Goal: Task Accomplishment & Management: Use online tool/utility

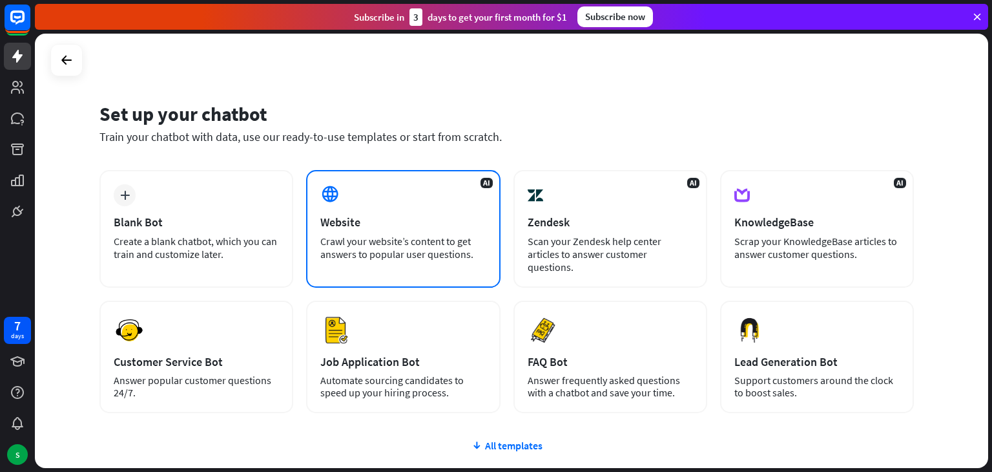
click at [376, 251] on div "Crawl your website’s content to get answers to popular user questions." at bounding box center [402, 248] width 165 height 26
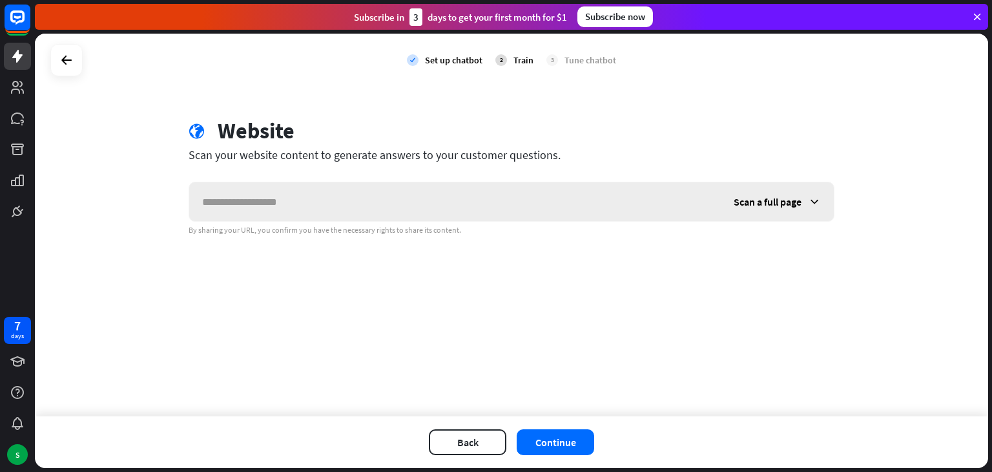
click at [819, 196] on icon at bounding box center [814, 201] width 13 height 13
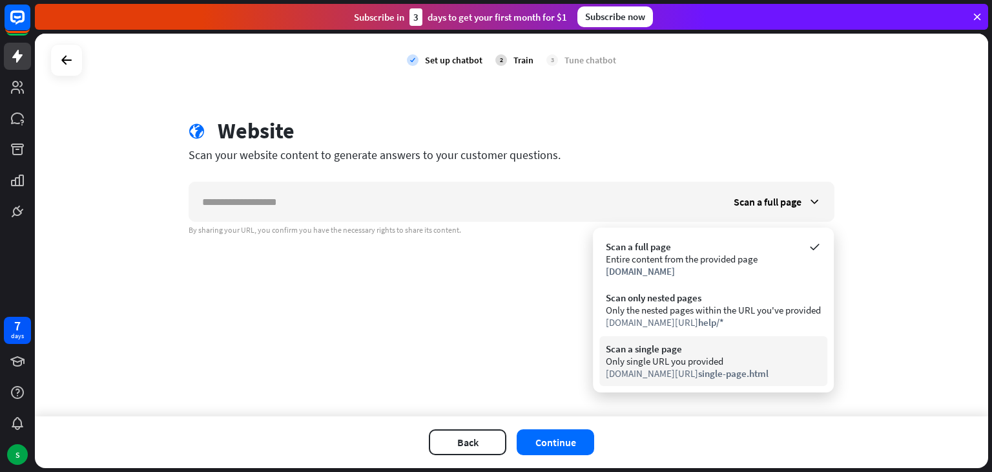
click at [762, 357] on div "Only single URL you provided" at bounding box center [713, 361] width 215 height 12
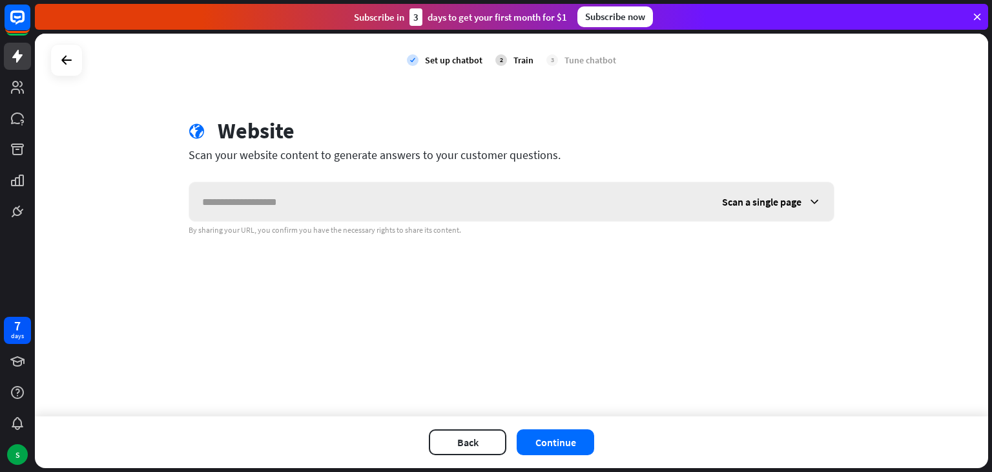
click at [806, 210] on div "Scan a single page" at bounding box center [771, 201] width 125 height 39
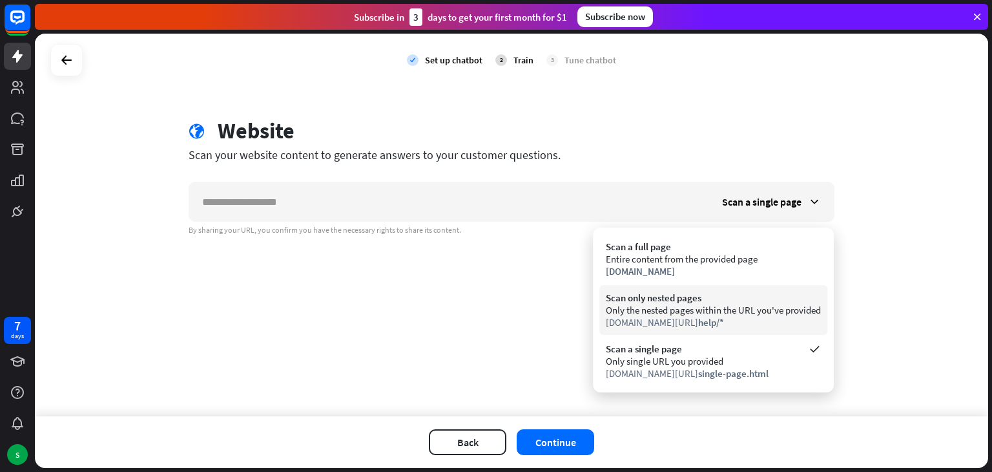
click at [788, 298] on div "Scan only nested pages" at bounding box center [713, 297] width 215 height 12
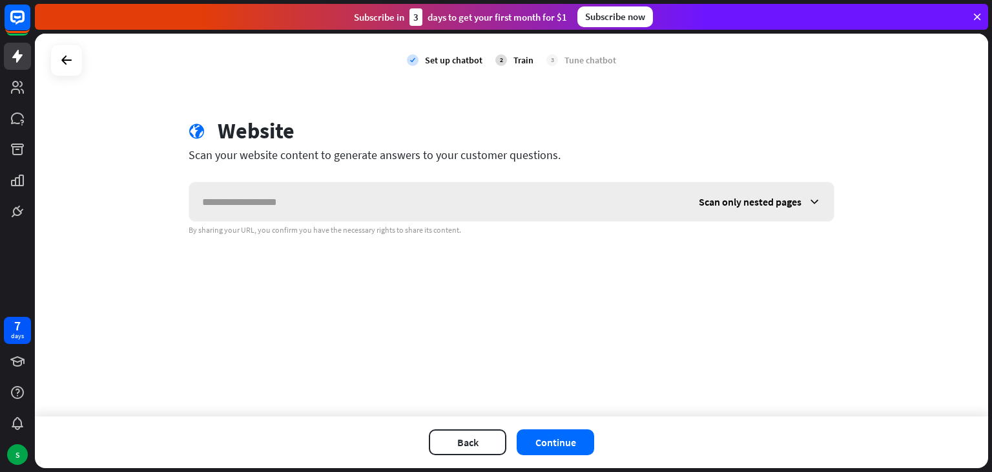
click at [806, 205] on div "Scan only nested pages" at bounding box center [760, 201] width 148 height 39
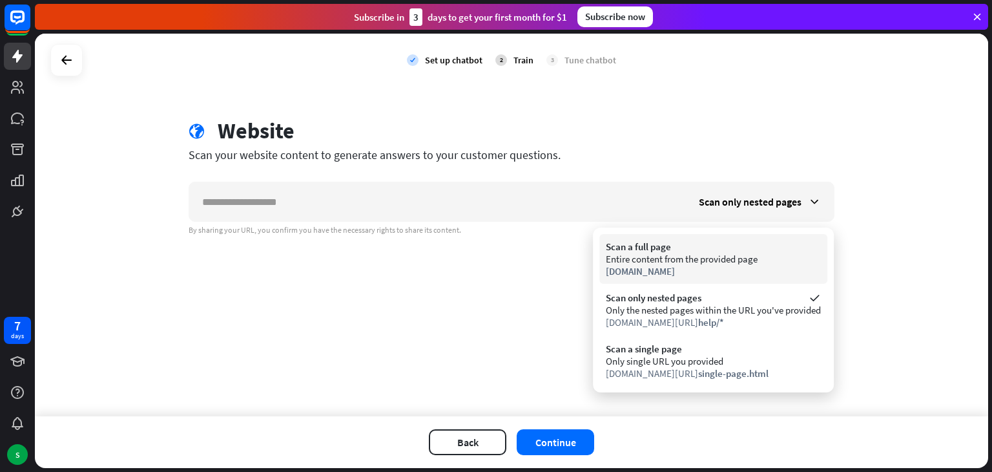
click at [800, 266] on div "[DOMAIN_NAME]" at bounding box center [713, 271] width 215 height 12
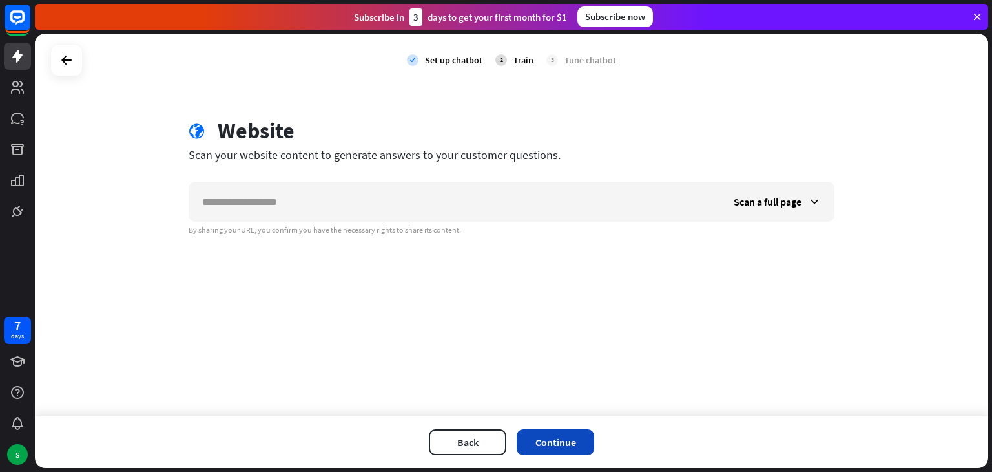
click at [561, 430] on button "Continue" at bounding box center [556, 442] width 78 height 26
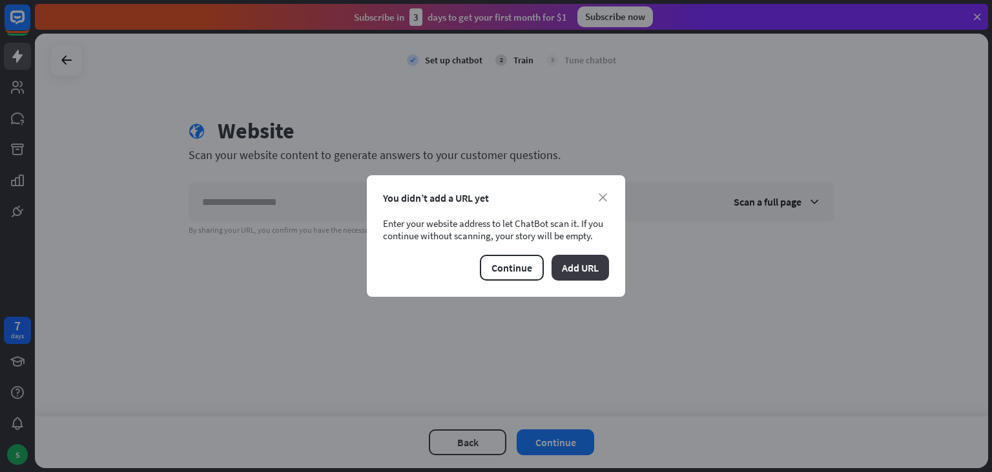
click at [588, 274] on button "Add URL" at bounding box center [581, 268] width 58 height 26
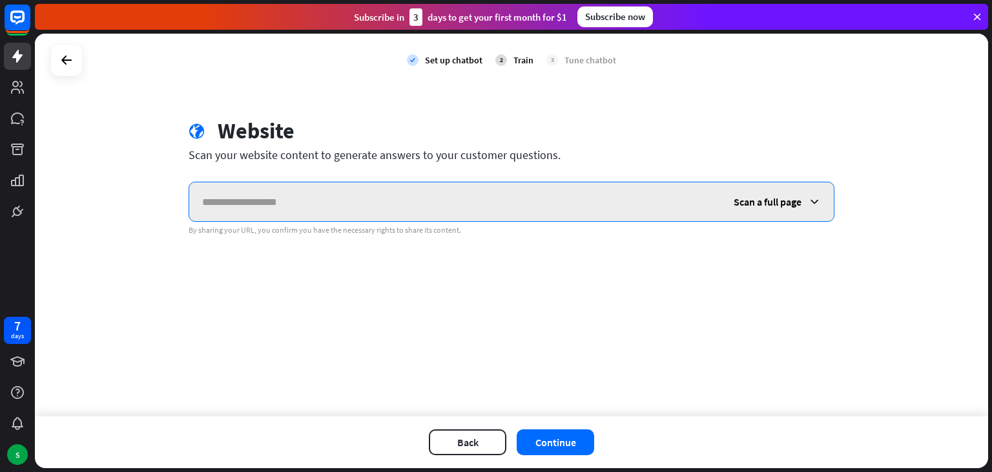
click at [496, 200] on input "text" at bounding box center [455, 201] width 532 height 39
click at [262, 183] on input "text" at bounding box center [455, 201] width 532 height 39
paste input "**********"
type input "**********"
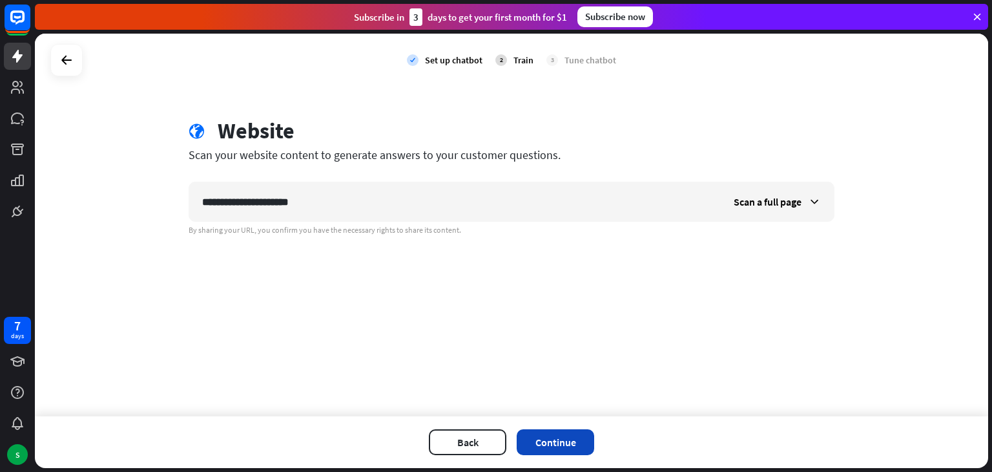
click at [548, 446] on button "Continue" at bounding box center [556, 442] width 78 height 26
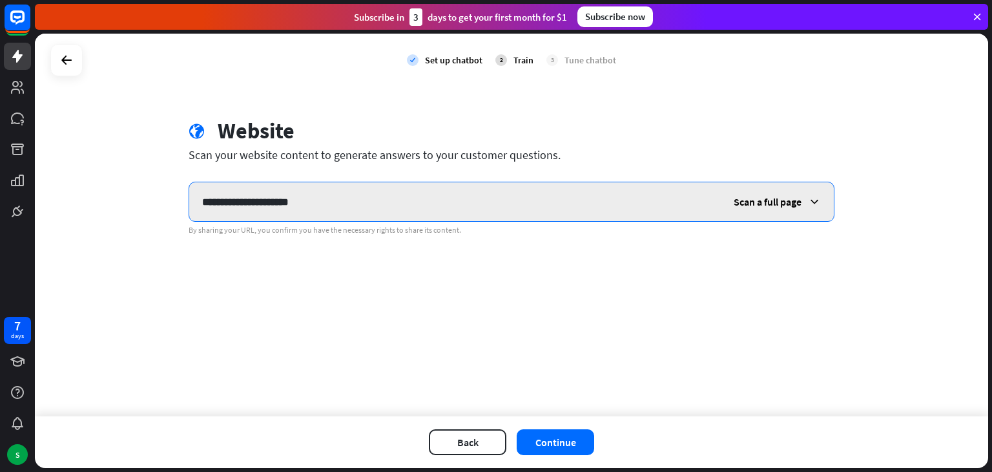
drag, startPoint x: 333, startPoint y: 200, endPoint x: 194, endPoint y: 200, distance: 139.6
click at [194, 200] on input "**********" at bounding box center [455, 201] width 532 height 39
paste input "**********"
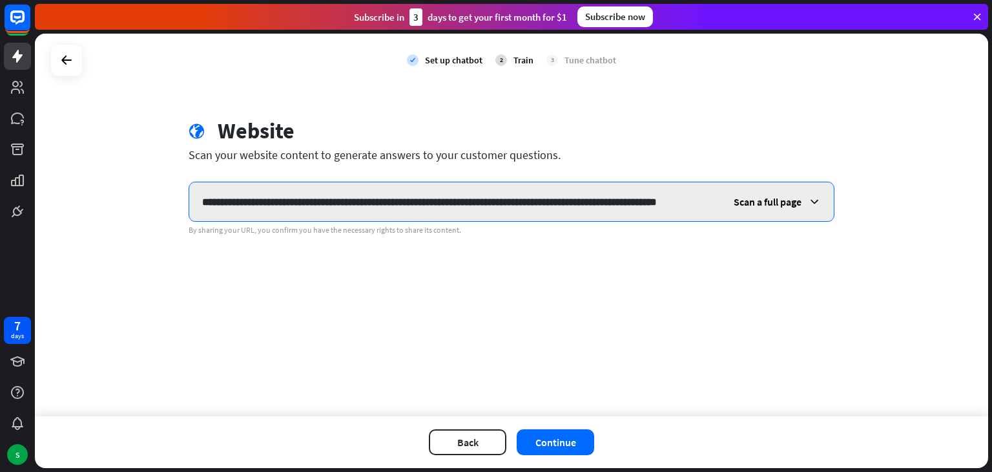
scroll to position [0, 39]
type input "**********"
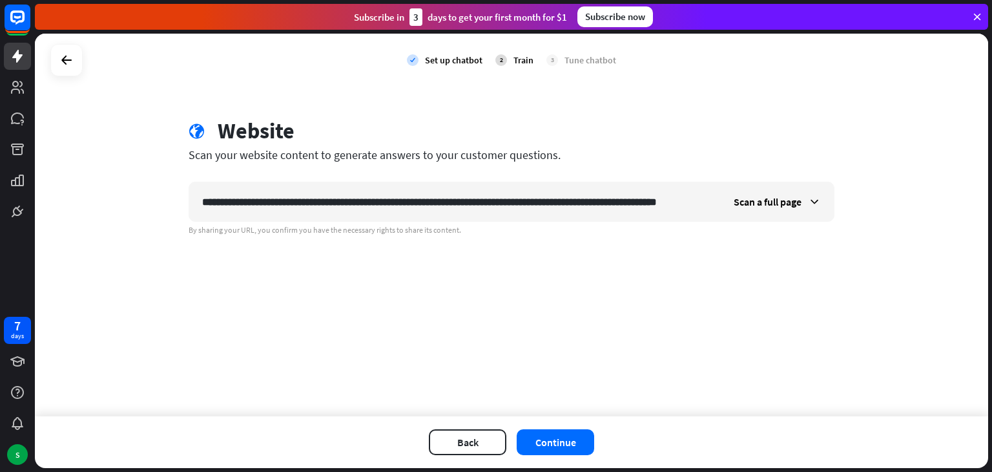
scroll to position [0, 0]
click at [562, 425] on div "Back Continue" at bounding box center [512, 442] width 954 height 52
click at [561, 443] on button "Continue" at bounding box center [556, 442] width 78 height 26
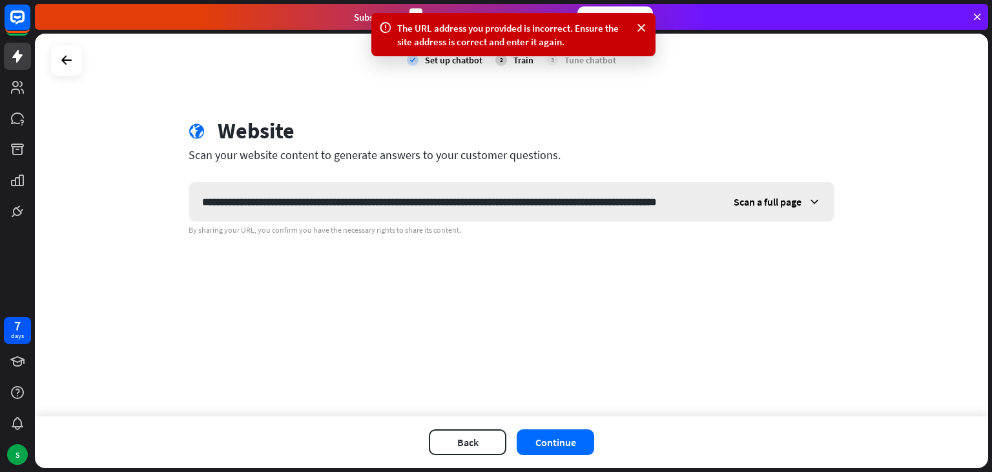
click at [775, 205] on span "Scan a full page" at bounding box center [768, 201] width 68 height 13
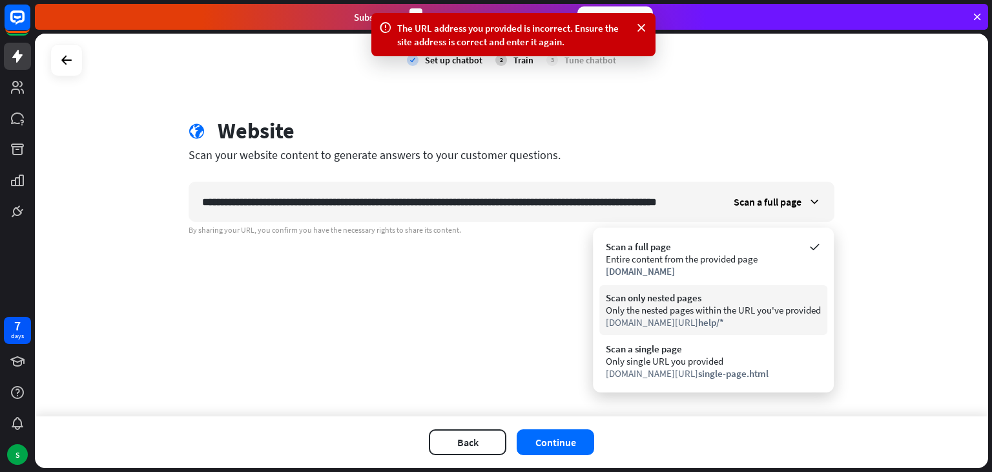
click at [780, 295] on div "Scan only nested pages" at bounding box center [713, 297] width 215 height 12
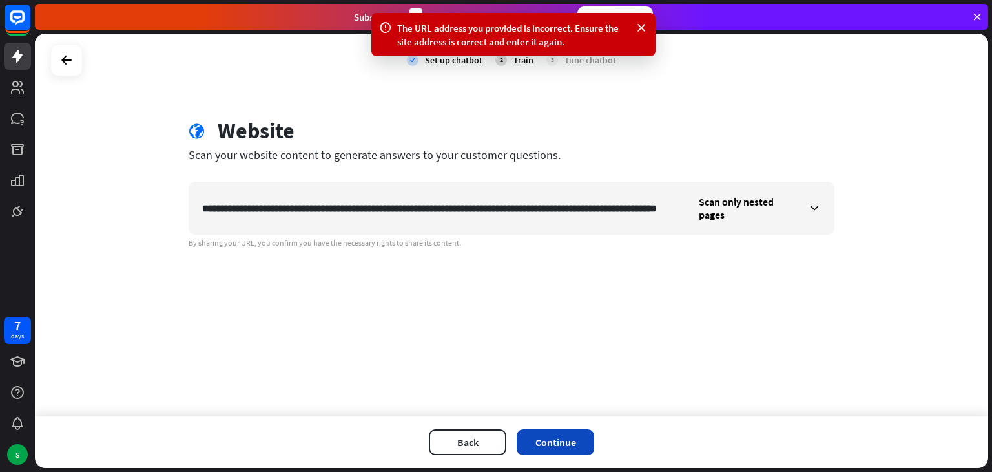
click at [539, 441] on button "Continue" at bounding box center [556, 442] width 78 height 26
click at [638, 24] on icon at bounding box center [641, 28] width 13 height 14
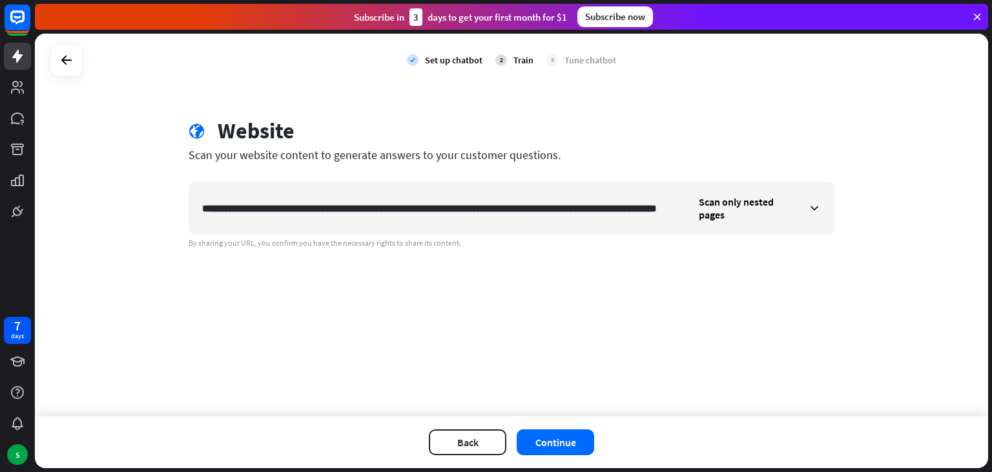
click at [512, 63] on div "2 Train" at bounding box center [515, 60] width 38 height 32
click at [587, 68] on div "3 Tune chatbot" at bounding box center [582, 60] width 70 height 32
drag, startPoint x: 626, startPoint y: 233, endPoint x: 621, endPoint y: 256, distance: 23.8
click at [626, 252] on div "**********" at bounding box center [512, 225] width 954 height 382
click at [71, 63] on icon at bounding box center [67, 60] width 16 height 16
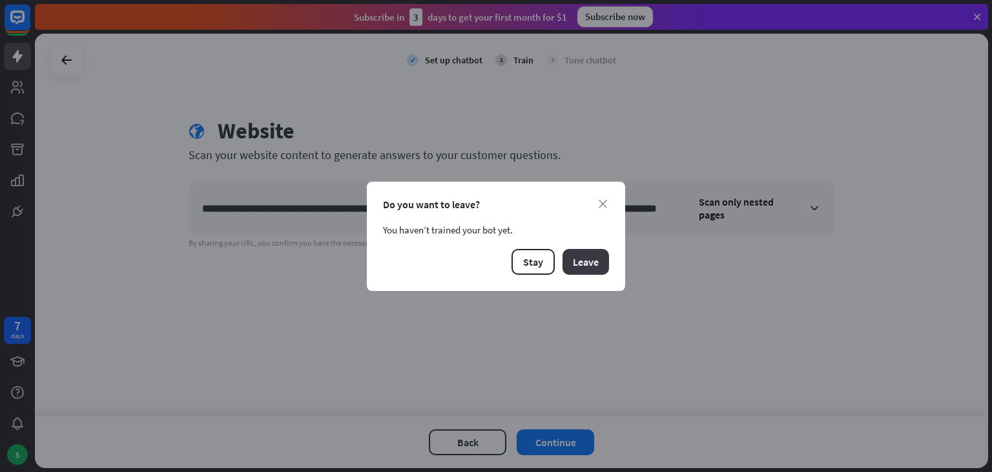
click at [577, 271] on button "Leave" at bounding box center [586, 262] width 47 height 26
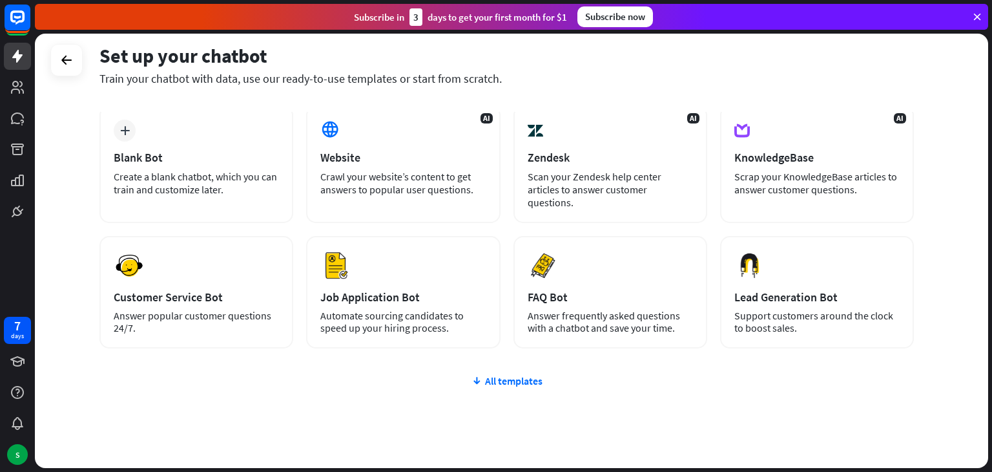
scroll to position [86, 0]
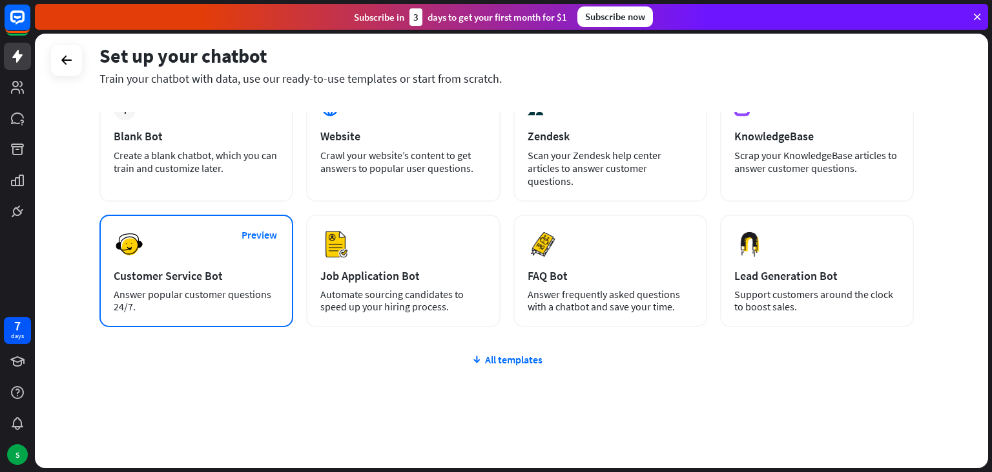
click at [239, 288] on div "Answer popular customer questions 24/7." at bounding box center [196, 300] width 165 height 25
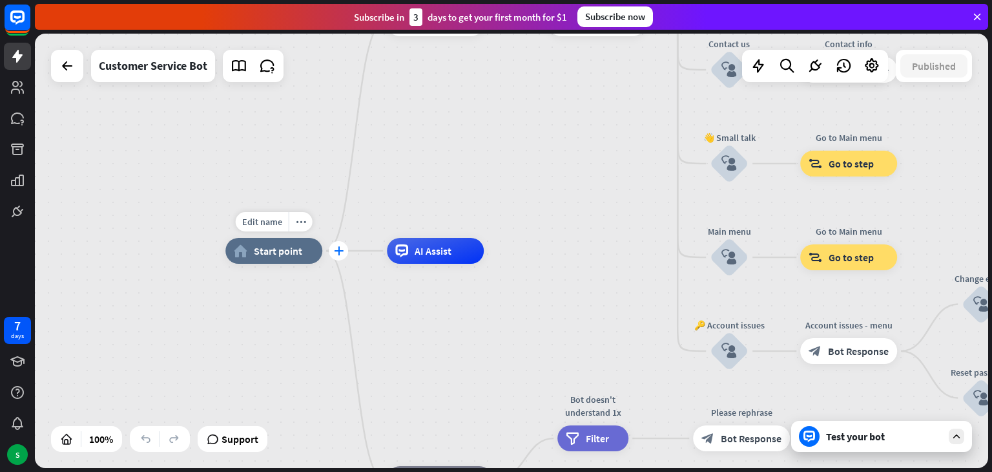
click at [340, 251] on icon "plus" at bounding box center [339, 250] width 10 height 9
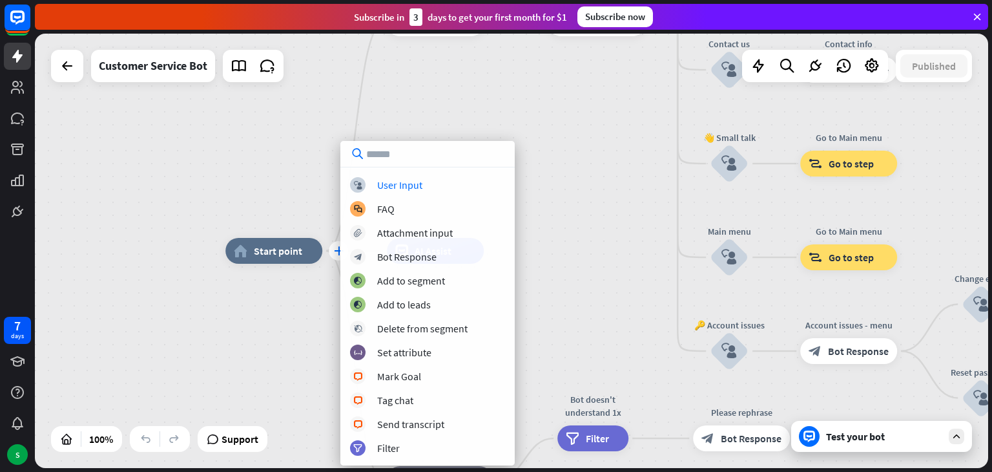
click at [340, 251] on div "block_user_input User Input block_faq FAQ block_attachment Attachment input blo…" at bounding box center [427, 316] width 174 height 278
click at [302, 309] on div "plus home_2 Start point Welcome message block_bot_response Bot Response 🔙 Main …" at bounding box center [702, 468] width 954 height 434
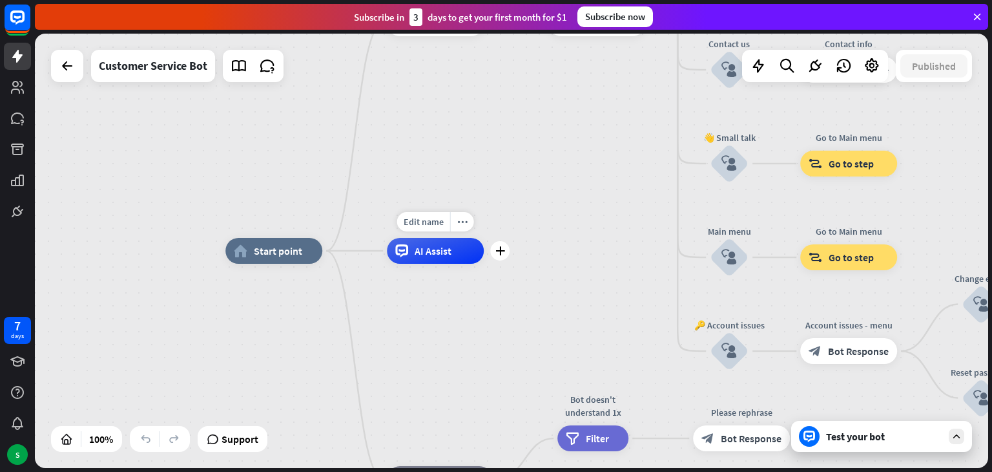
click at [410, 262] on div "AI Assist" at bounding box center [435, 251] width 97 height 26
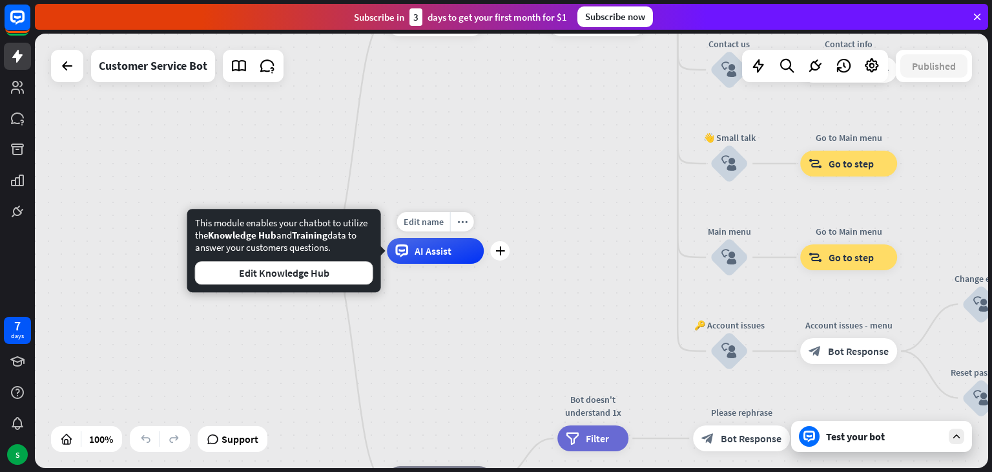
click at [410, 262] on div "AI Assist" at bounding box center [435, 251] width 97 height 26
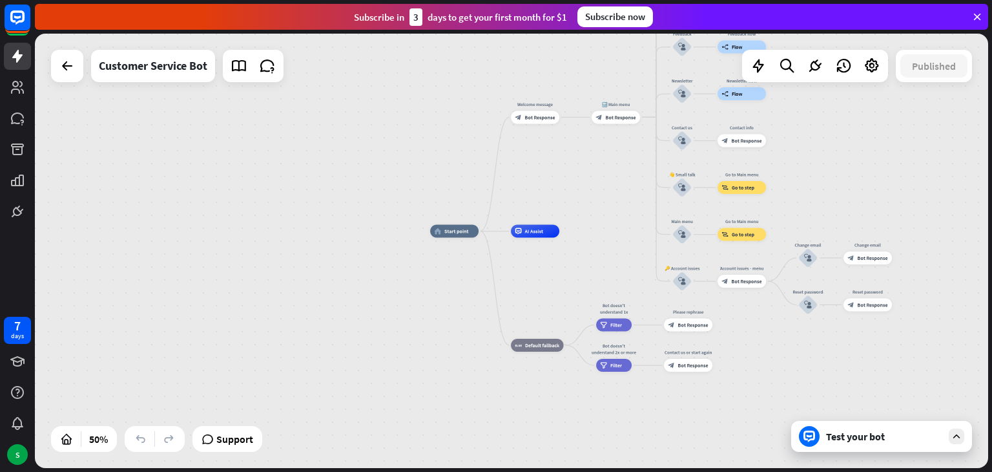
click at [933, 430] on div "Test your bot" at bounding box center [884, 436] width 116 height 13
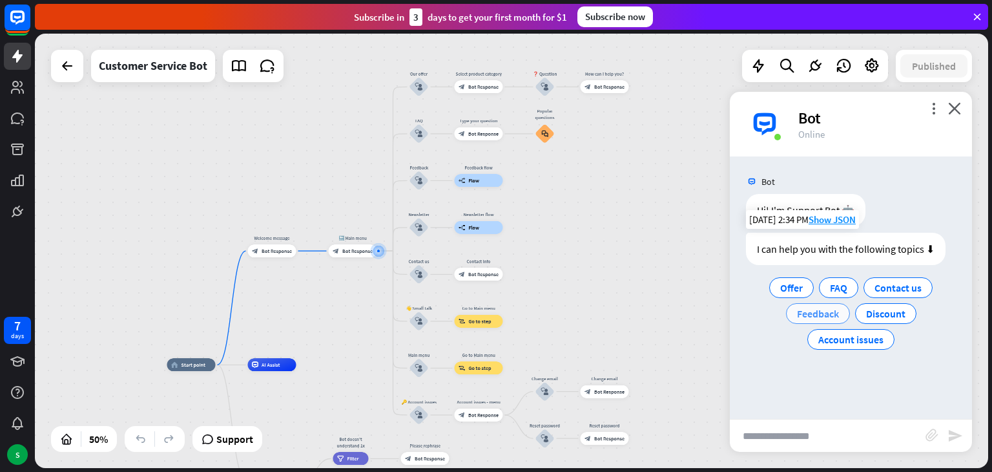
click at [817, 317] on span "Feedback" at bounding box center [818, 313] width 42 height 13
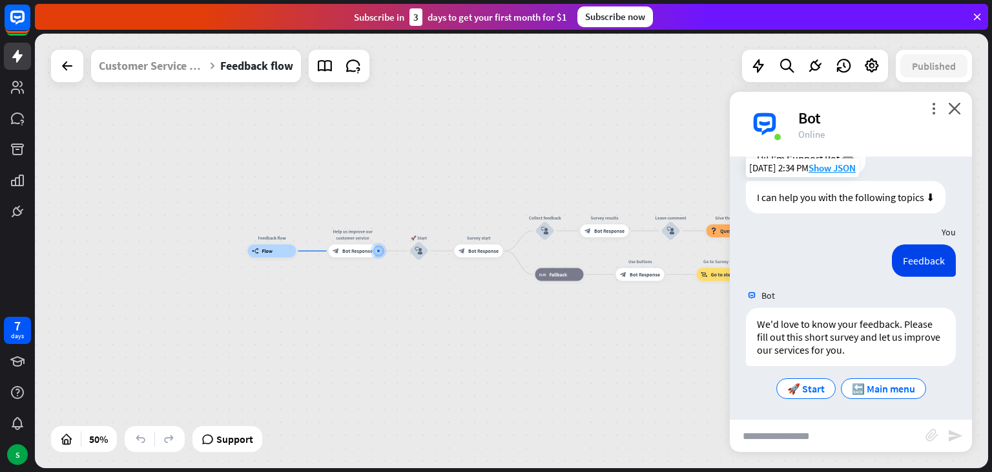
scroll to position [54, 0]
click at [808, 388] on span "🚀 Start" at bounding box center [806, 386] width 37 height 13
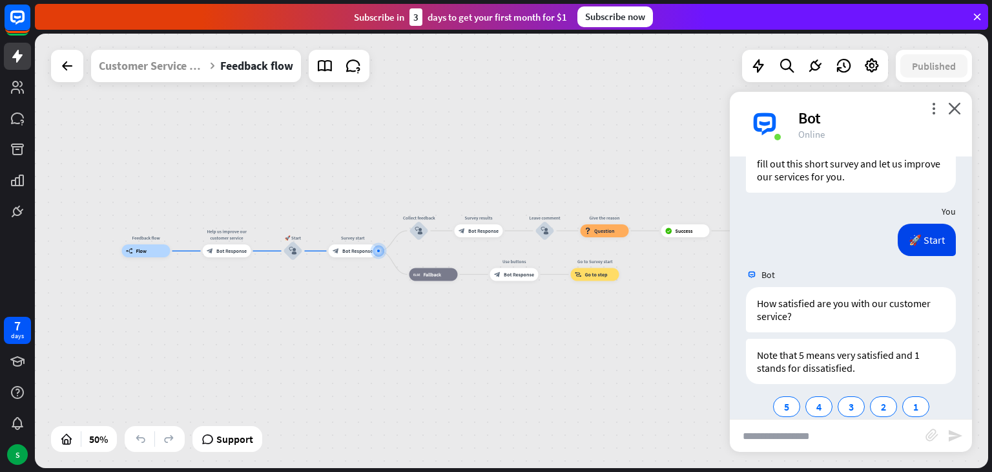
scroll to position [245, 0]
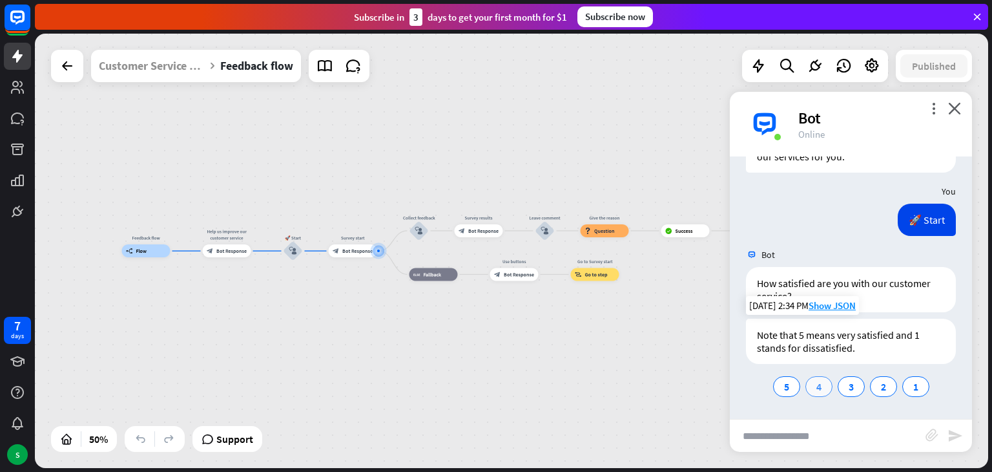
click at [817, 388] on span "4" at bounding box center [819, 386] width 5 height 13
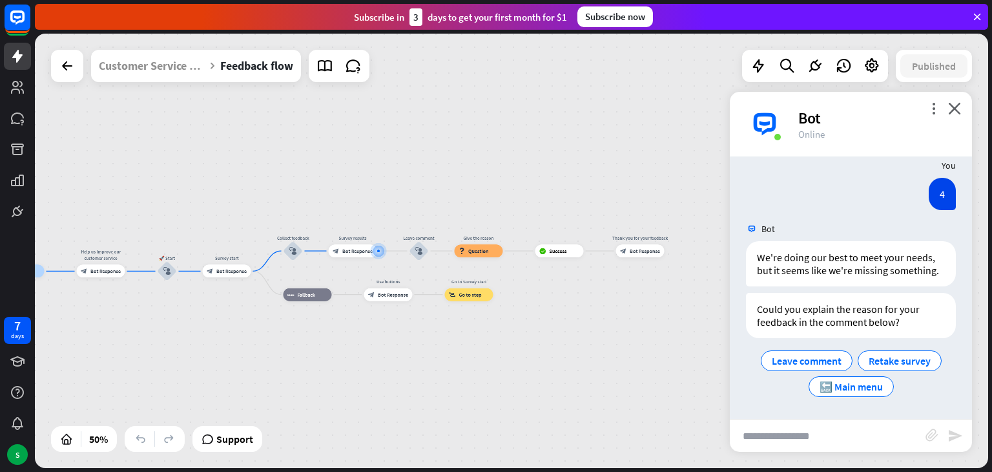
scroll to position [475, 0]
click at [815, 355] on span "Leave comment" at bounding box center [807, 360] width 70 height 13
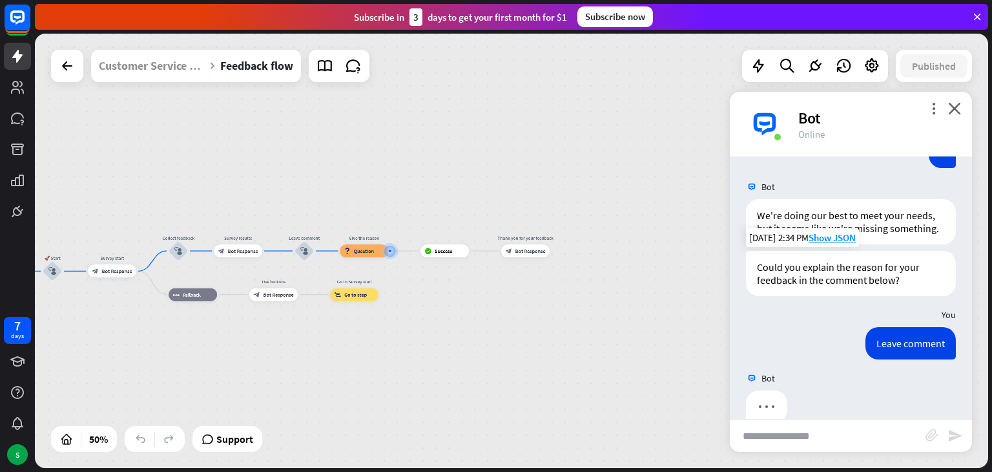
scroll to position [540, 0]
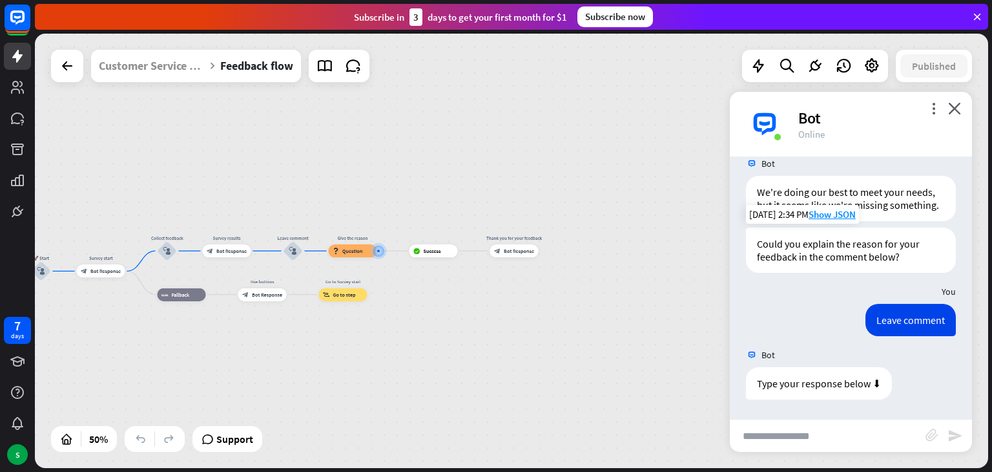
click at [822, 434] on input "text" at bounding box center [828, 435] width 196 height 32
type input "*****"
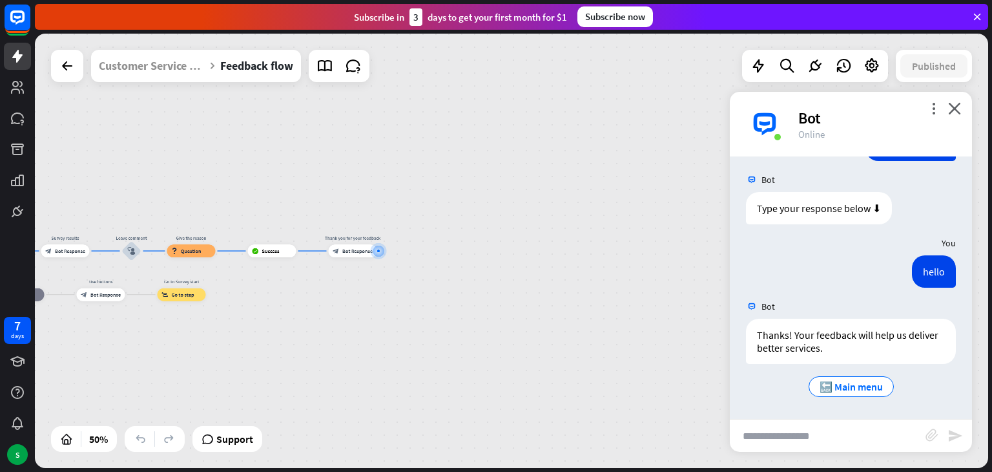
scroll to position [715, 0]
click at [856, 390] on span "🔙 Main menu" at bounding box center [851, 386] width 63 height 13
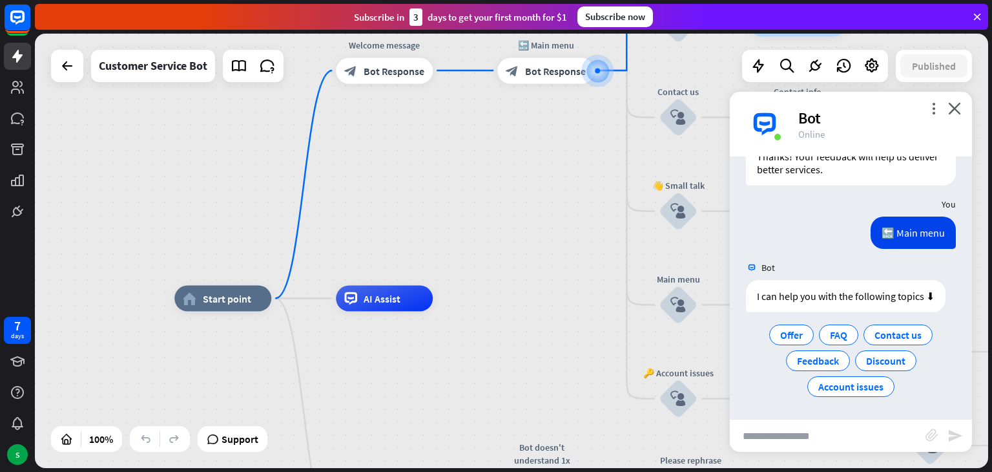
scroll to position [894, 0]
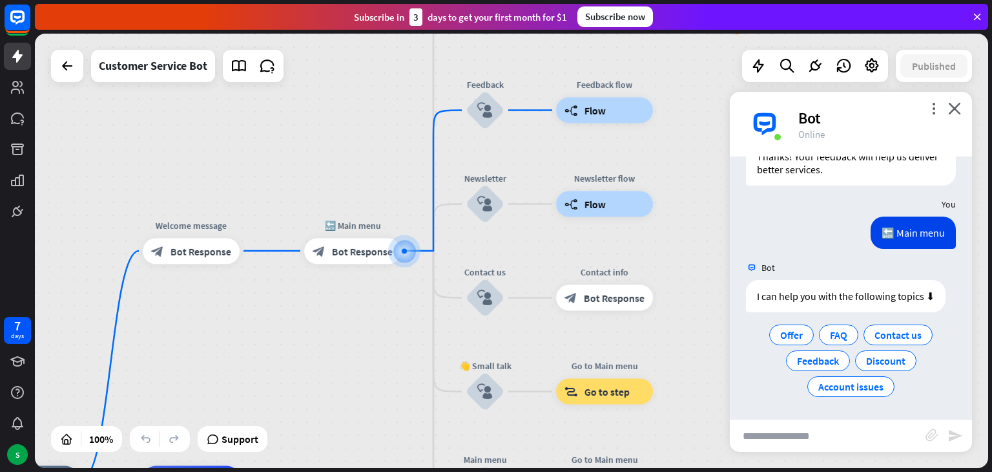
click at [856, 390] on span "Account issues" at bounding box center [851, 386] width 65 height 13
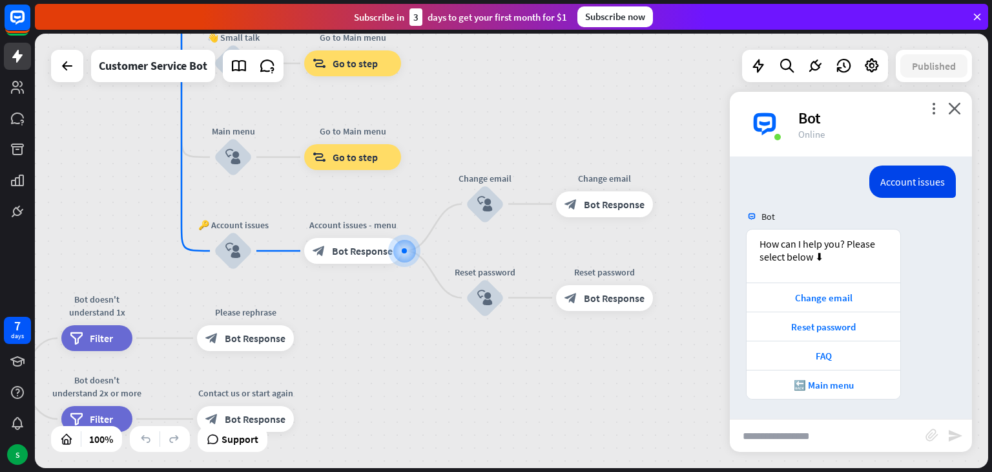
scroll to position [1071, 0]
click at [862, 294] on div "Change email" at bounding box center [823, 297] width 141 height 12
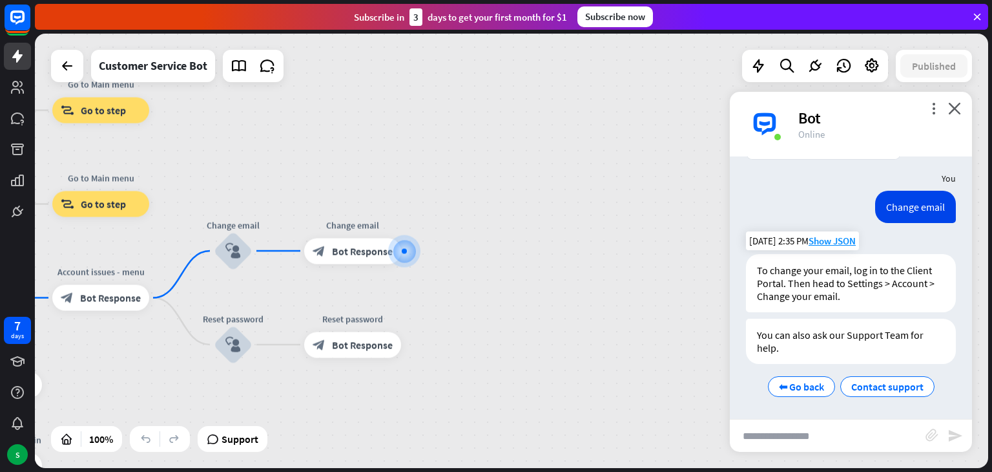
scroll to position [1310, 0]
click at [813, 384] on span "⬅ Go back" at bounding box center [801, 386] width 45 height 13
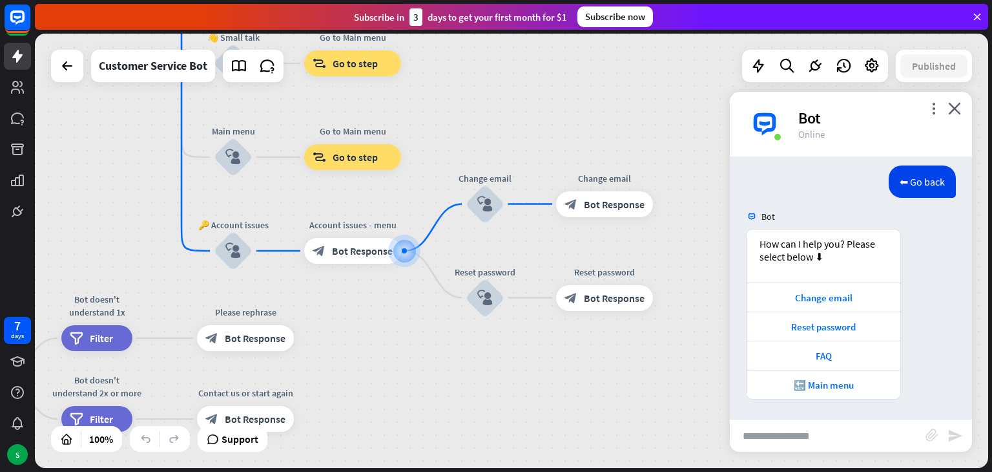
scroll to position [1540, 0]
click at [820, 384] on div "🔙 Main menu" at bounding box center [823, 385] width 141 height 12
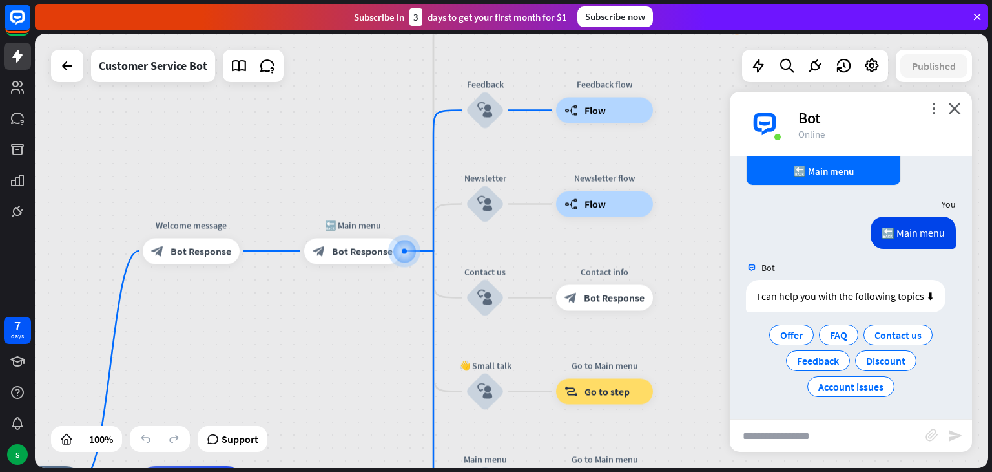
scroll to position [1753, 0]
click at [82, 76] on div at bounding box center [67, 66] width 32 height 32
drag, startPoint x: 49, startPoint y: 62, endPoint x: 84, endPoint y: 81, distance: 39.9
click at [58, 67] on div "home_2 Start point Welcome message block_bot_response Bot Response 🔙 Main menu …" at bounding box center [512, 251] width 954 height 434
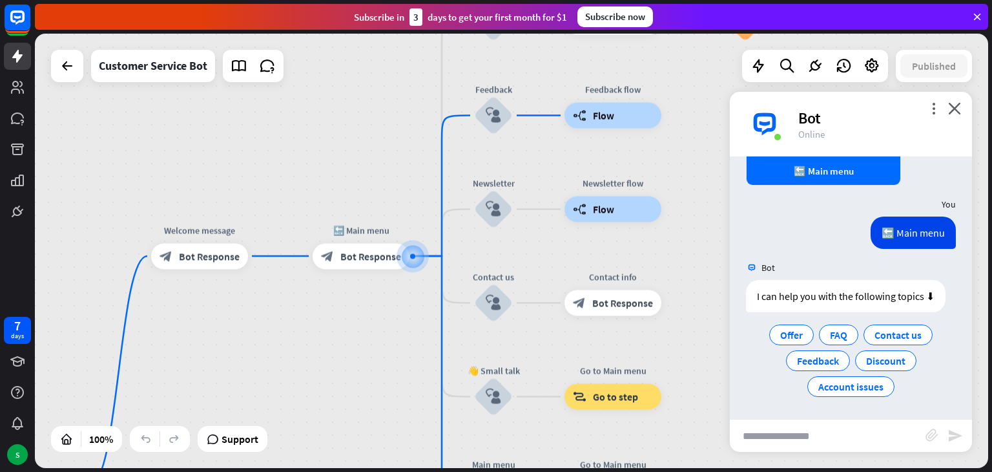
click at [54, 78] on div at bounding box center [67, 66] width 32 height 32
click at [66, 79] on div at bounding box center [67, 66] width 32 height 32
click at [69, 70] on icon at bounding box center [67, 66] width 16 height 16
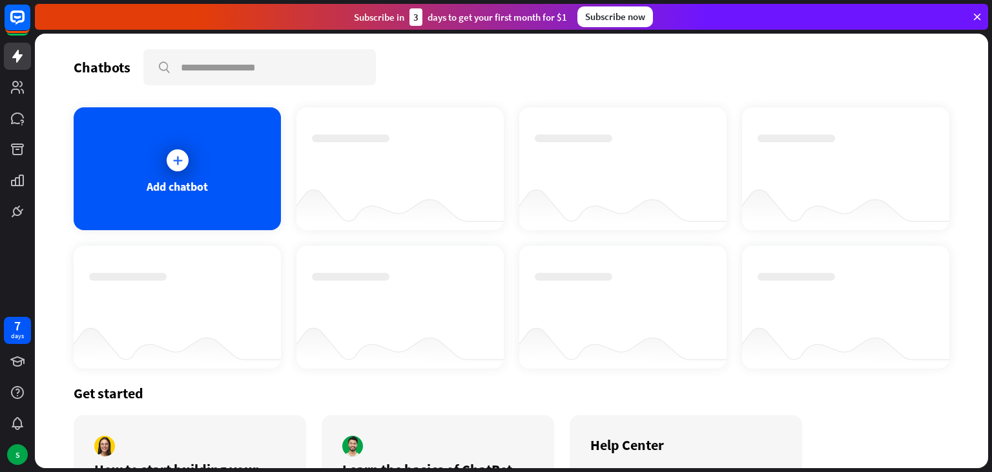
click at [69, 70] on div "Chatbots search Add chatbot Get started How to start building your chatbots Wat…" at bounding box center [512, 251] width 954 height 434
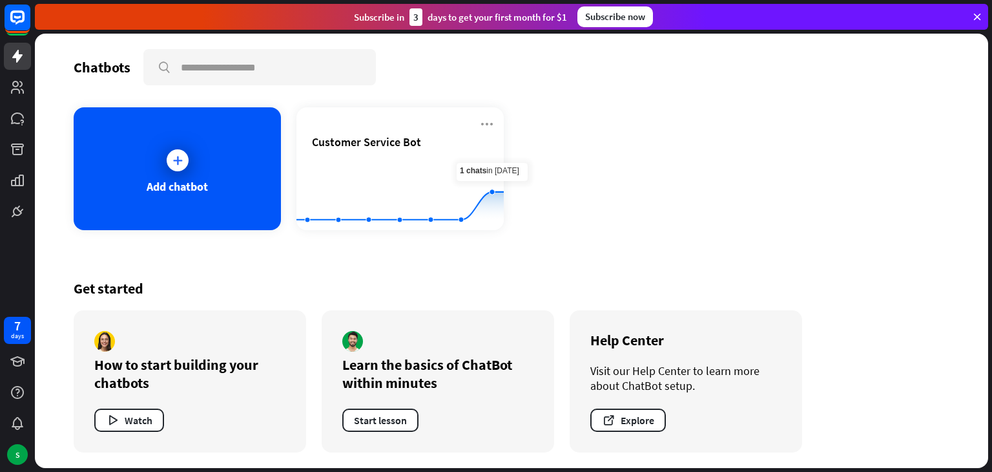
click at [743, 211] on div "Add chatbot Customer Service Bot Created with Highcharts 10.1.0 0 1 2" at bounding box center [512, 168] width 876 height 123
click at [146, 423] on button "Watch" at bounding box center [129, 419] width 70 height 23
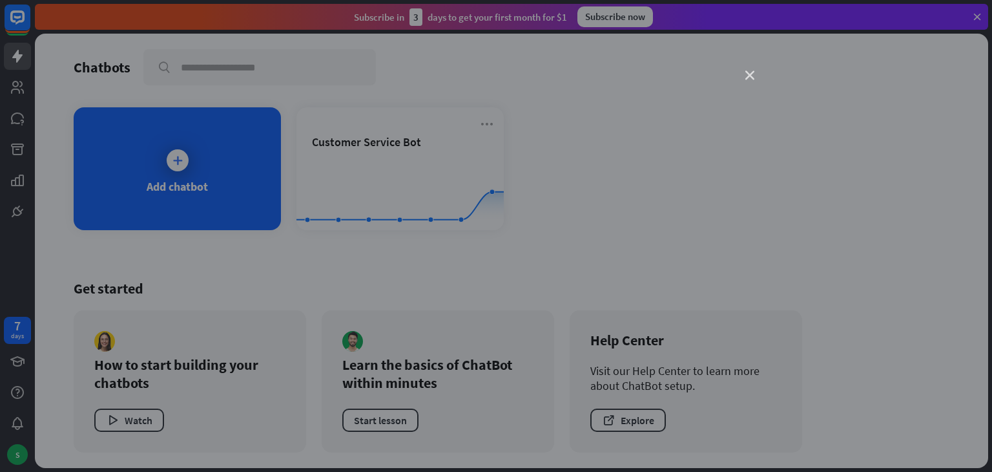
click at [753, 72] on icon "close" at bounding box center [750, 75] width 9 height 9
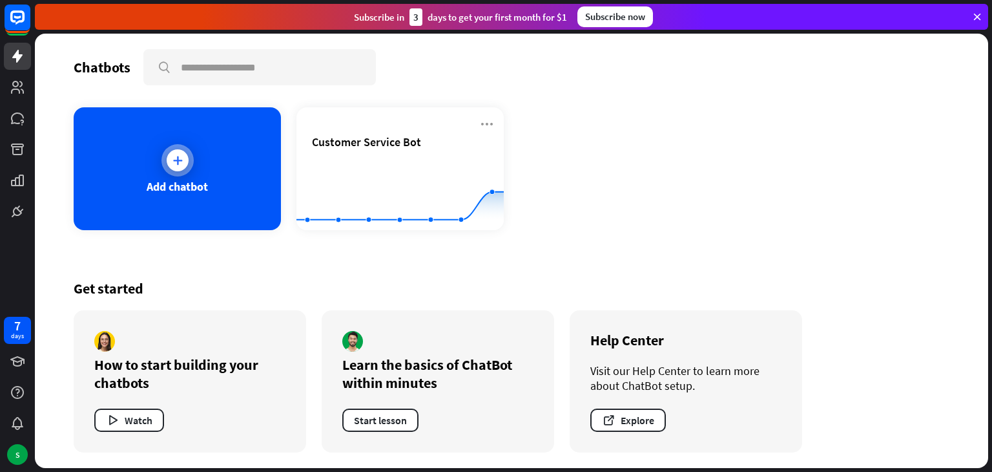
click at [256, 152] on div "Add chatbot" at bounding box center [177, 168] width 207 height 123
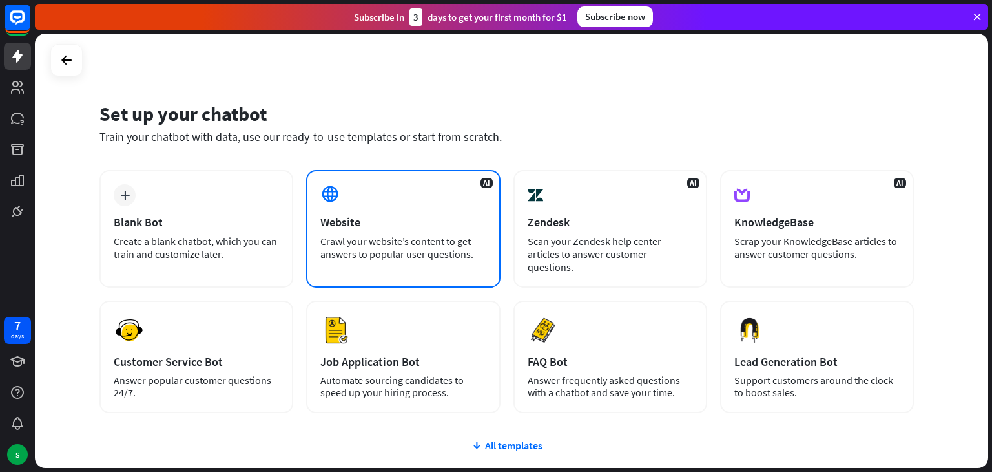
click at [366, 208] on div "AI Website Crawl your website’s content to get answers to popular user question…" at bounding box center [403, 229] width 194 height 118
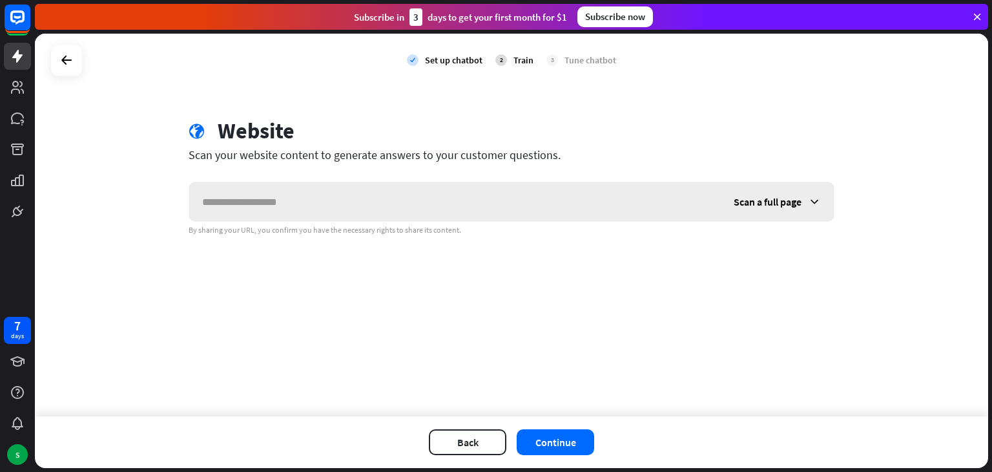
click at [374, 202] on input "text" at bounding box center [455, 201] width 532 height 39
click at [549, 430] on button "Continue" at bounding box center [556, 442] width 78 height 26
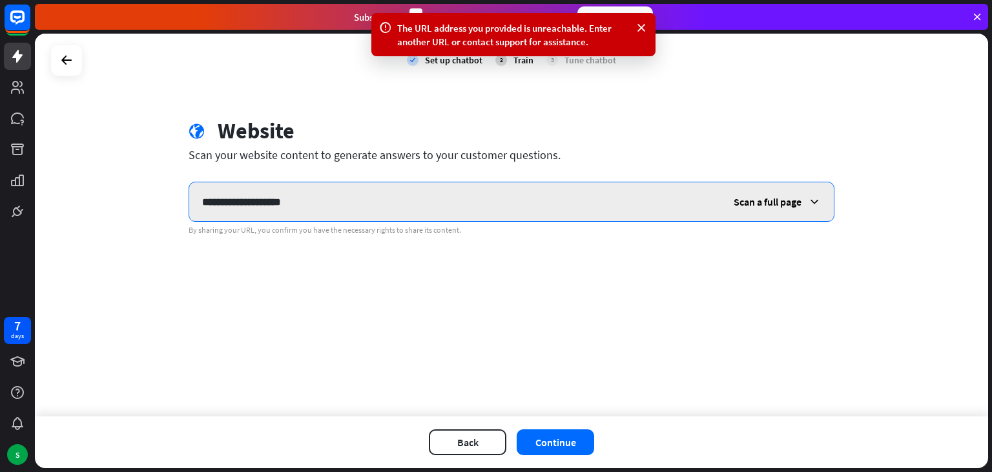
click at [245, 210] on input "**********" at bounding box center [455, 201] width 532 height 39
click at [206, 204] on input "**********" at bounding box center [455, 201] width 532 height 39
drag, startPoint x: 326, startPoint y: 207, endPoint x: 162, endPoint y: 204, distance: 164.2
click at [162, 204] on div "**********" at bounding box center [512, 225] width 954 height 382
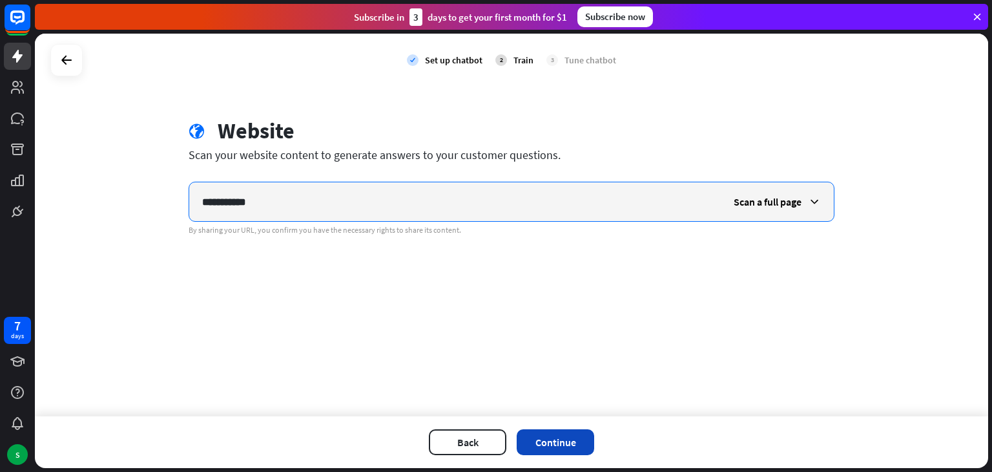
type input "**********"
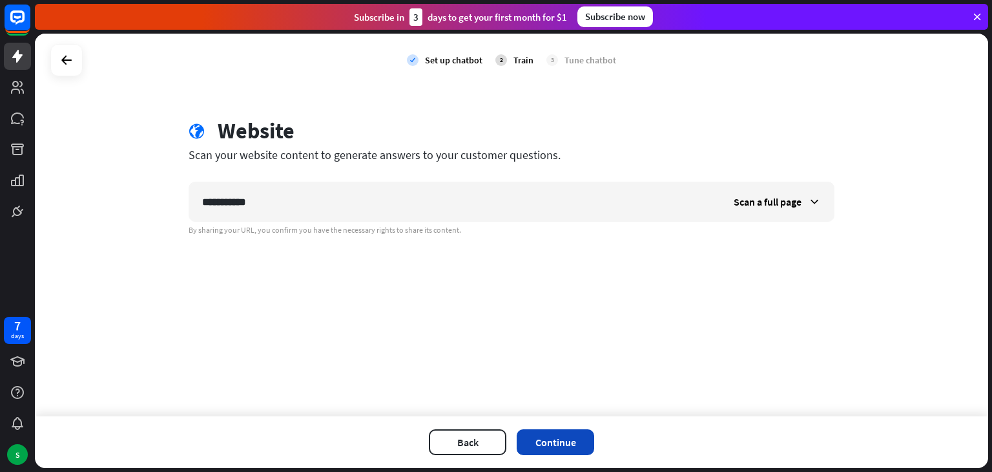
click at [570, 429] on button "Continue" at bounding box center [556, 442] width 78 height 26
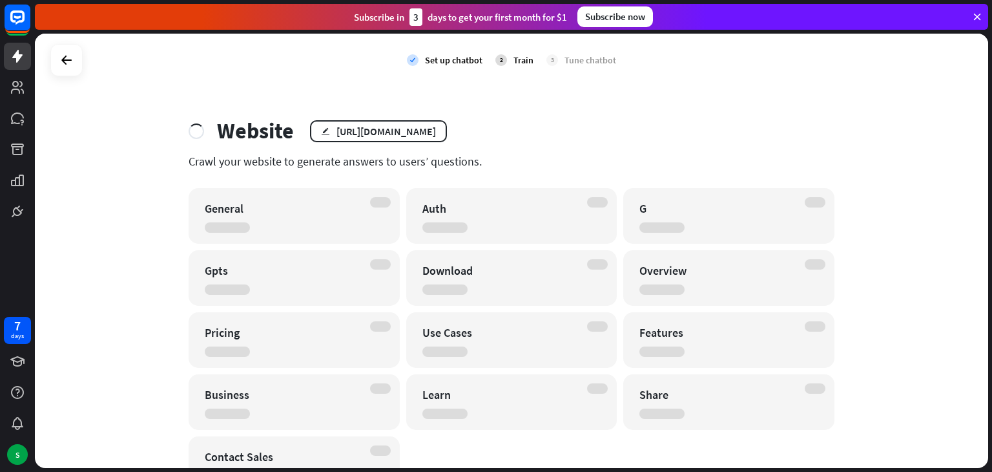
scroll to position [65, 0]
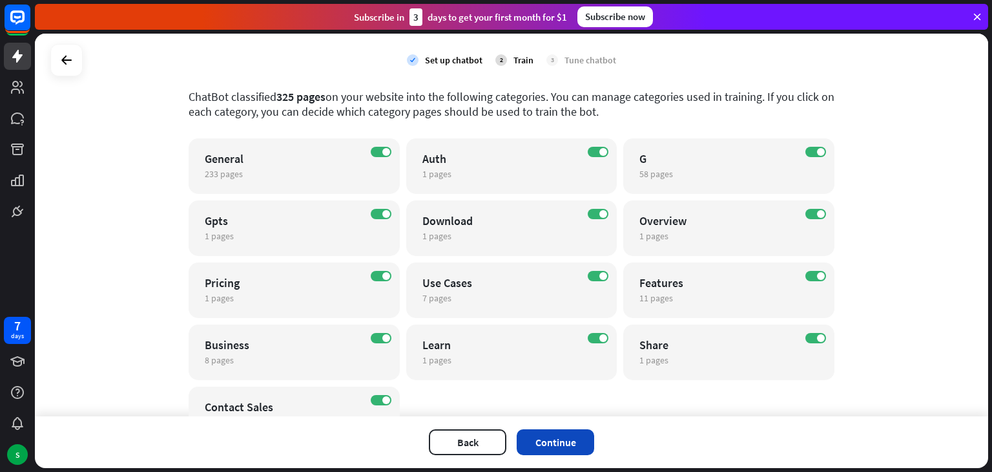
click at [537, 439] on button "Continue" at bounding box center [556, 442] width 78 height 26
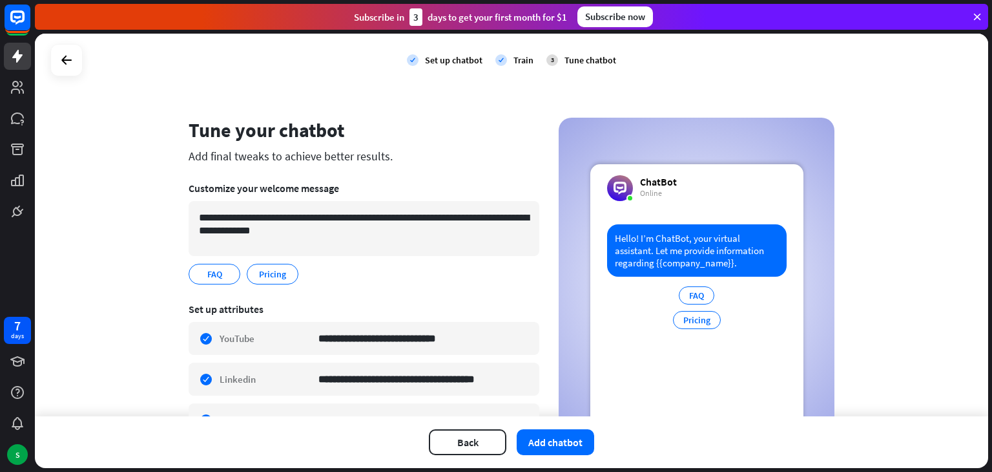
click at [537, 439] on button "Add chatbot" at bounding box center [556, 442] width 78 height 26
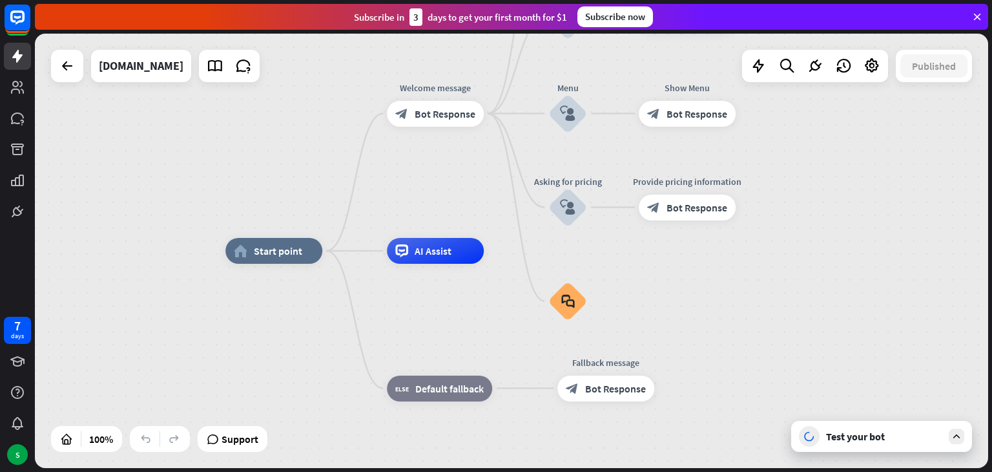
click at [837, 437] on div "Test your bot" at bounding box center [884, 436] width 116 height 13
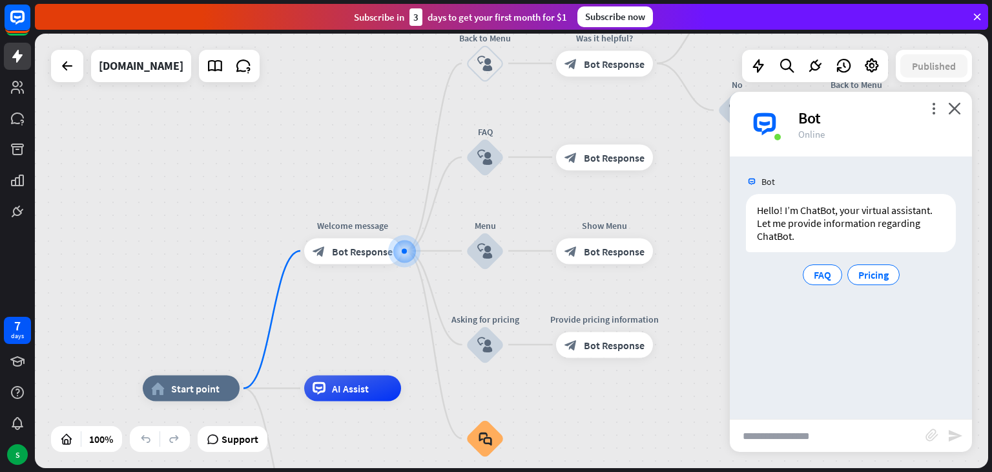
click at [837, 437] on input "text" at bounding box center [828, 435] width 196 height 32
click at [953, 102] on icon "close" at bounding box center [954, 108] width 13 height 12
